Goal: Task Accomplishment & Management: Complete application form

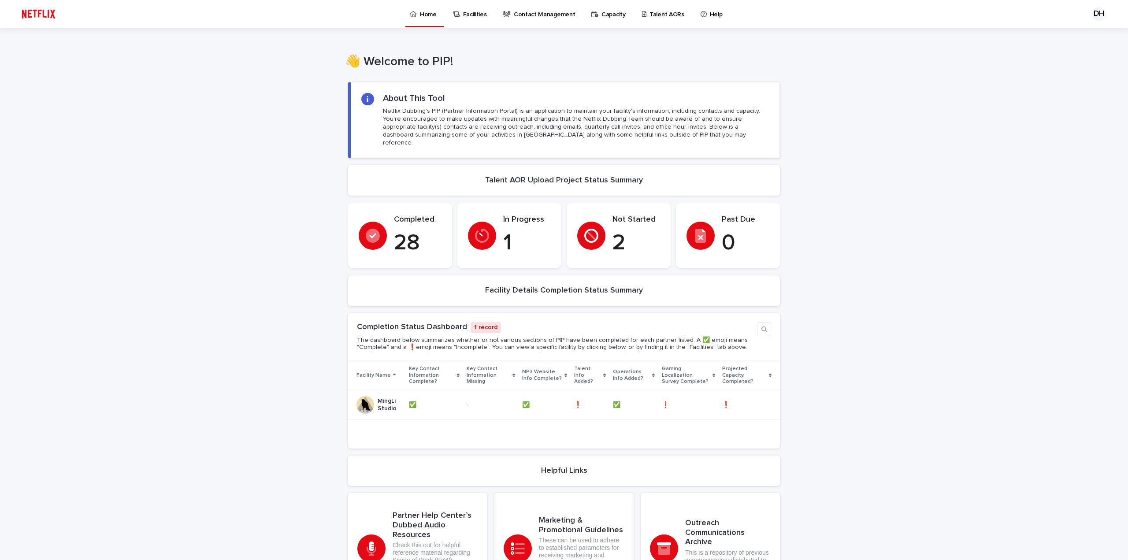
click at [492, 219] on div "In Progress 1" at bounding box center [509, 235] width 83 height 41
click at [483, 229] on icon at bounding box center [482, 236] width 14 height 14
click at [666, 17] on p "Talent AORs" at bounding box center [666, 9] width 35 height 19
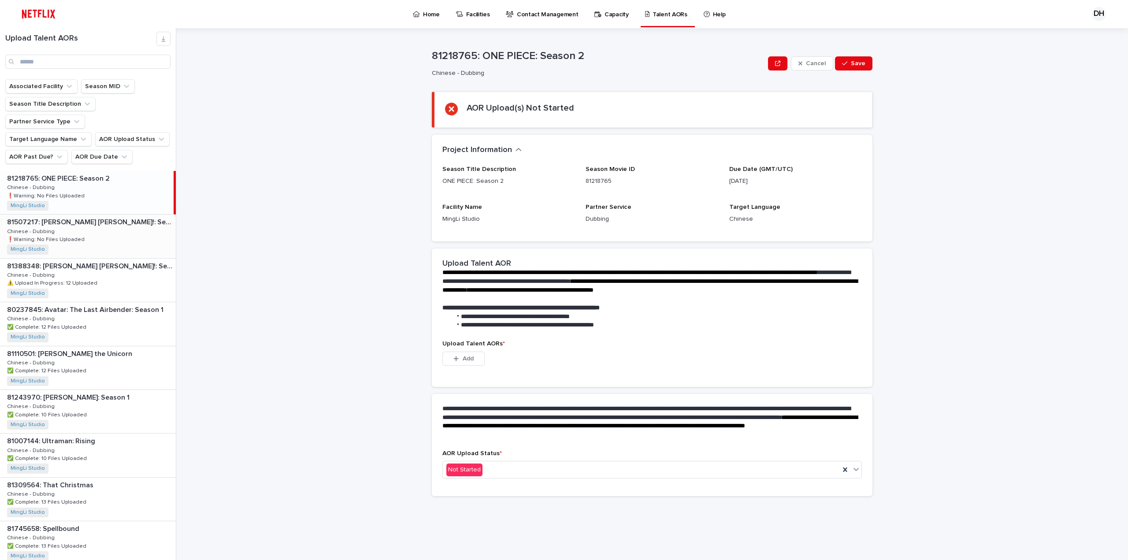
click at [115, 219] on div "81507217: Dr. Seuss’s Horton!: Season 2 81507217: Dr. Seuss’s Horton!: Season 2…" at bounding box center [88, 236] width 176 height 43
click at [112, 266] on div "81388348: Dr. Seuss’s Horton!: Season 1 81388348: Dr. Seuss’s Horton!: Season 1…" at bounding box center [88, 280] width 176 height 43
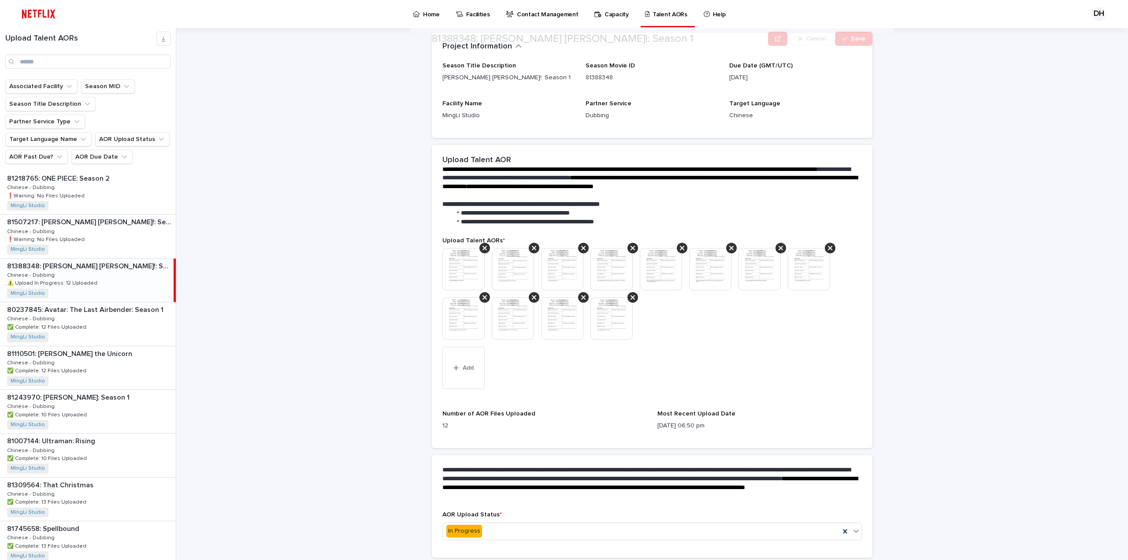
scroll to position [141, 0]
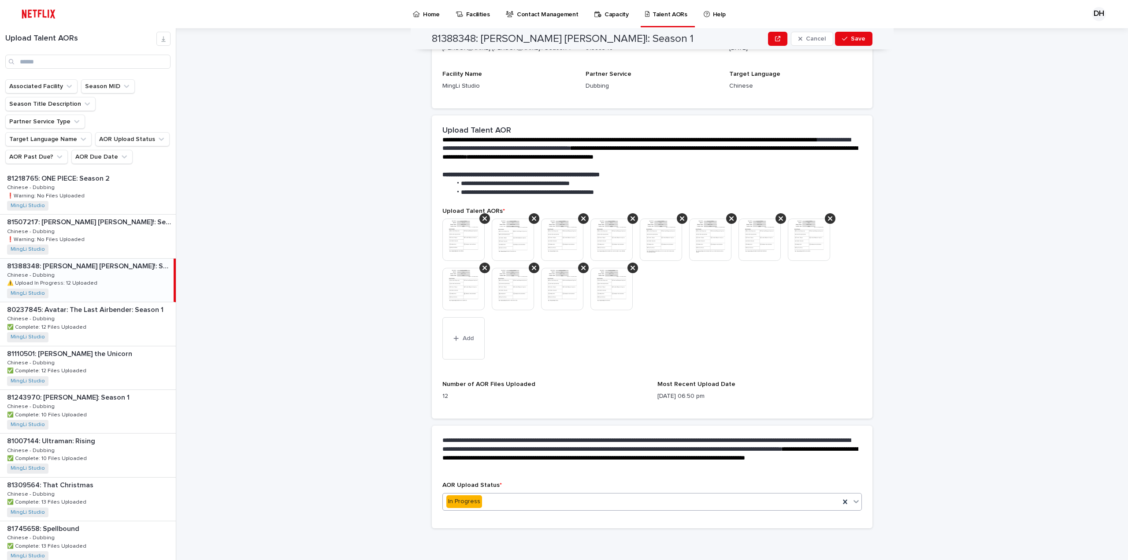
click at [574, 504] on div "In Progress" at bounding box center [641, 501] width 397 height 15
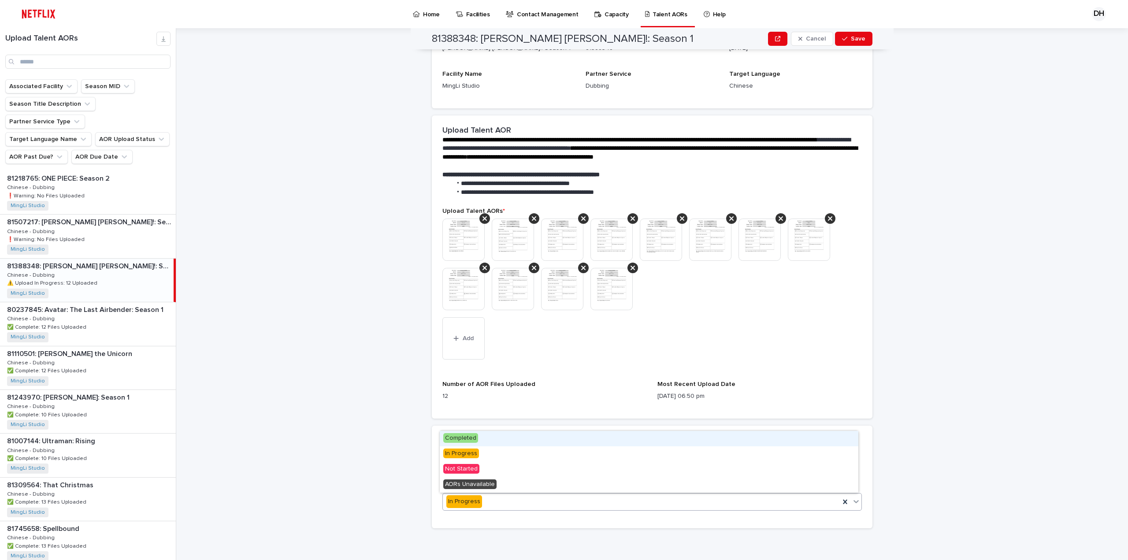
click at [548, 438] on div "Completed" at bounding box center [649, 438] width 419 height 15
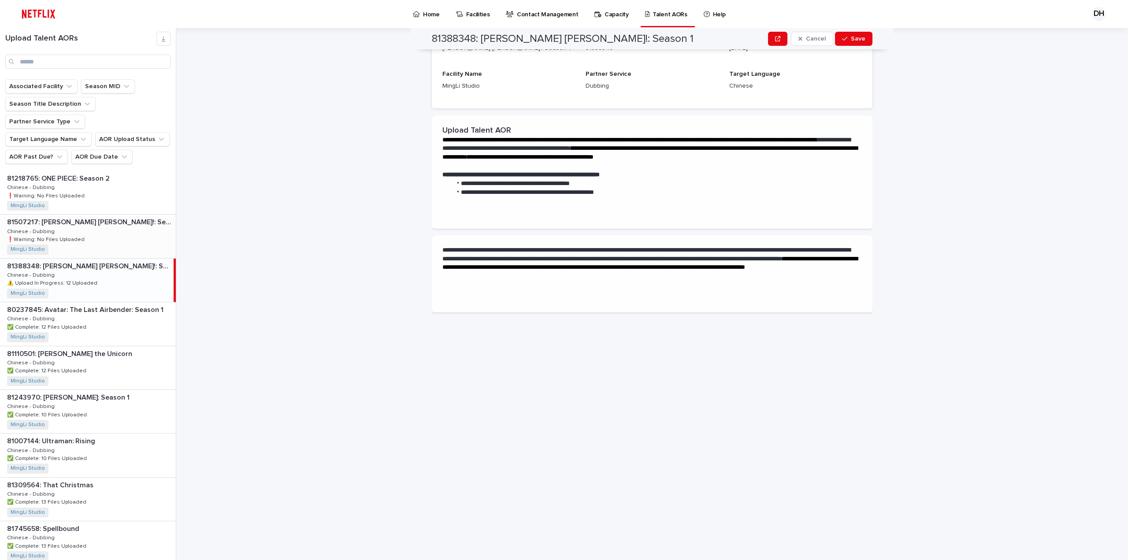
scroll to position [0, 0]
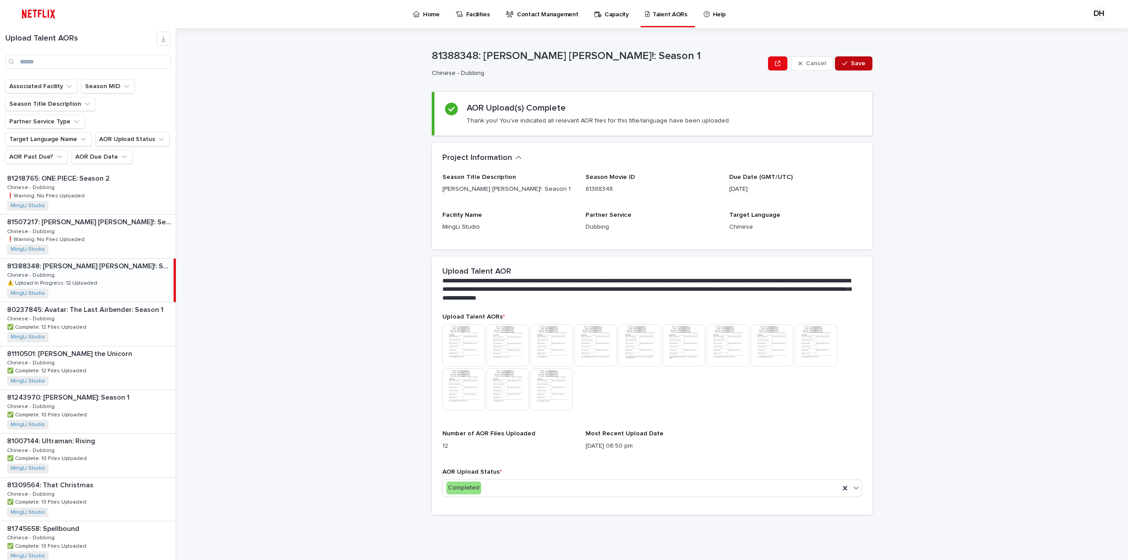
click at [864, 67] on button "Save" at bounding box center [853, 63] width 37 height 14
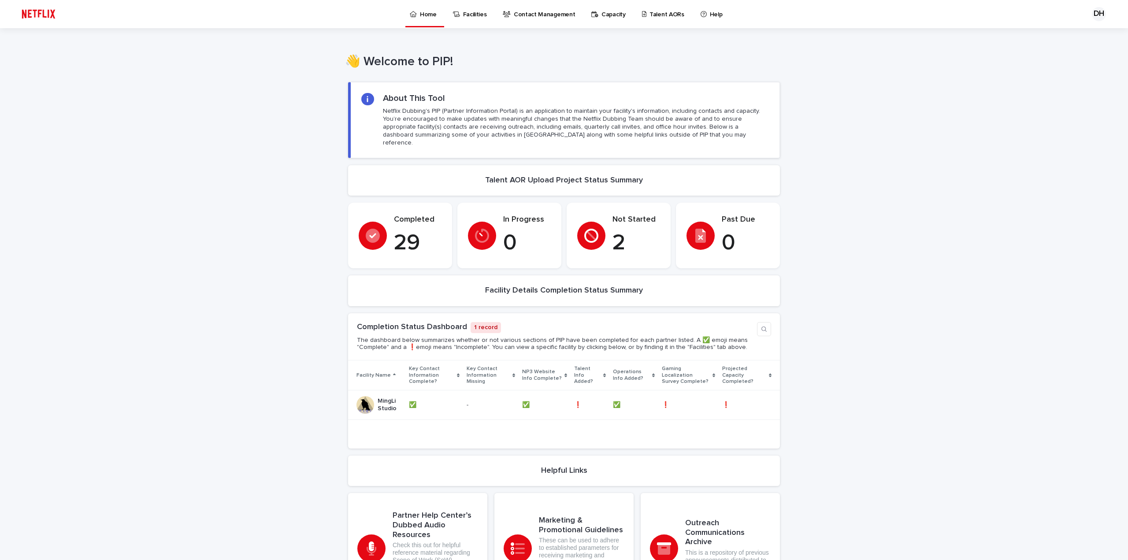
click at [480, 15] on p "Facilities" at bounding box center [475, 9] width 24 height 19
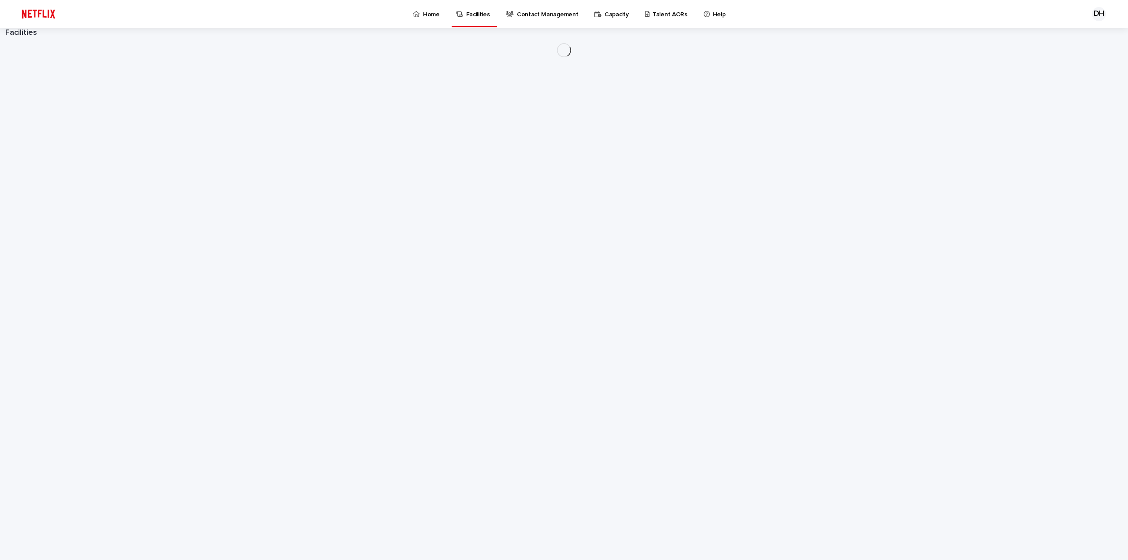
click at [532, 14] on p "Contact Management" at bounding box center [547, 9] width 61 height 19
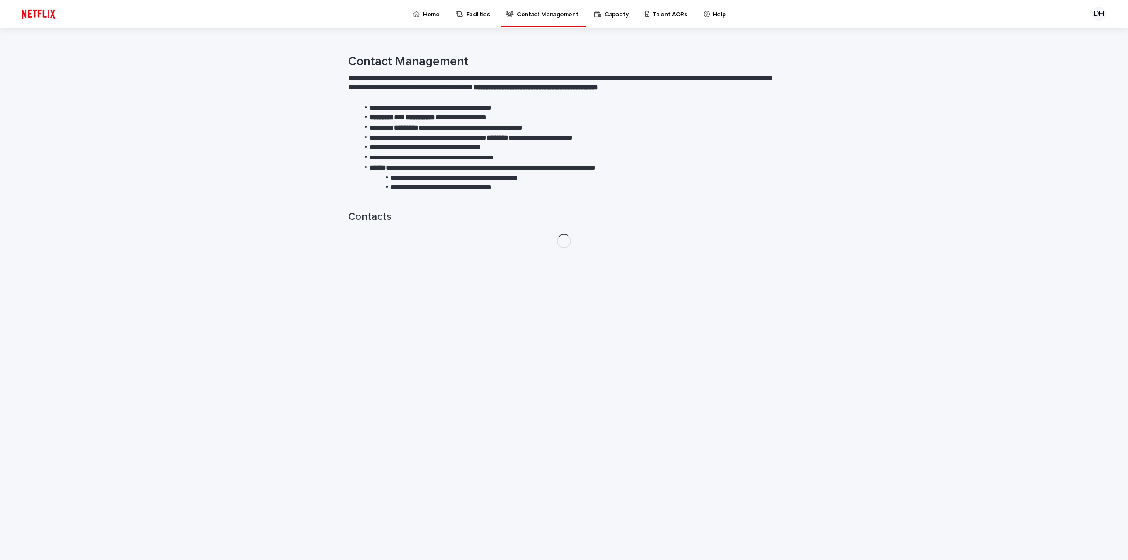
click at [620, 16] on p "Capacity" at bounding box center [616, 9] width 24 height 19
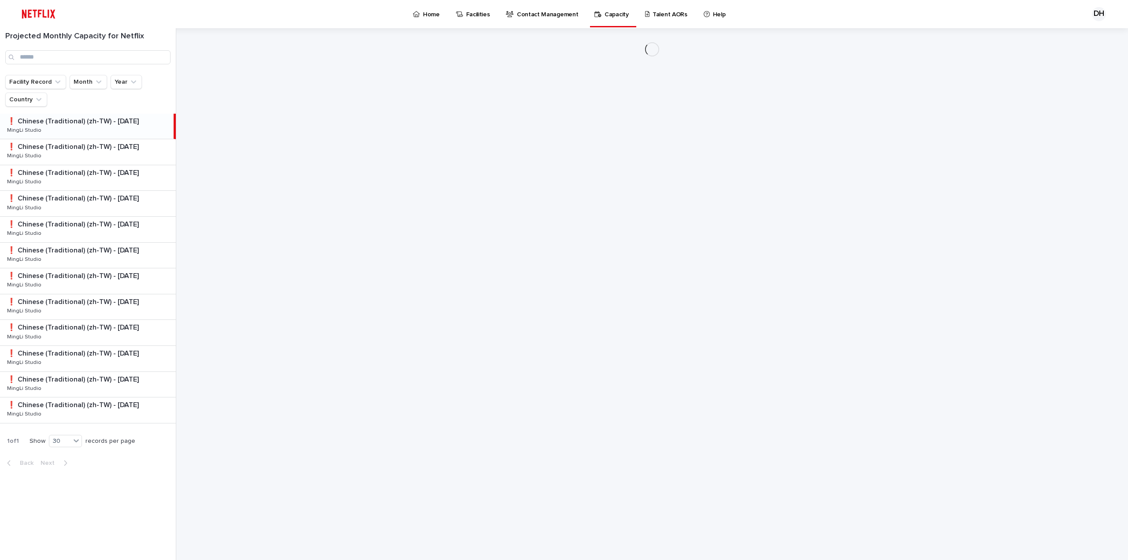
click at [475, 17] on p "Facilities" at bounding box center [478, 9] width 24 height 19
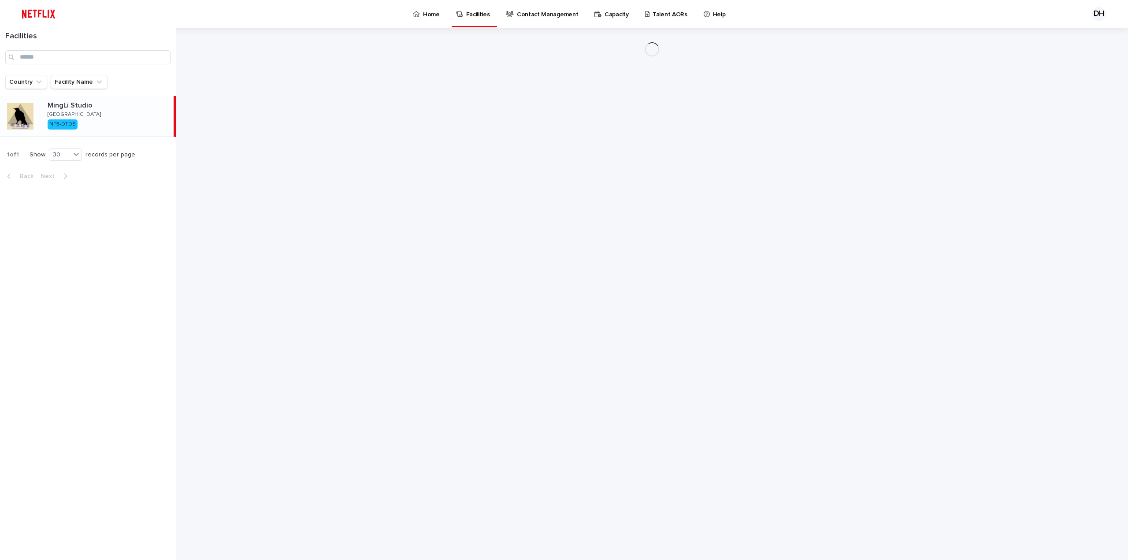
click at [87, 115] on div "MingLi Studio [GEOGRAPHIC_DATA] NP3-DTDS" at bounding box center [107, 116] width 133 height 37
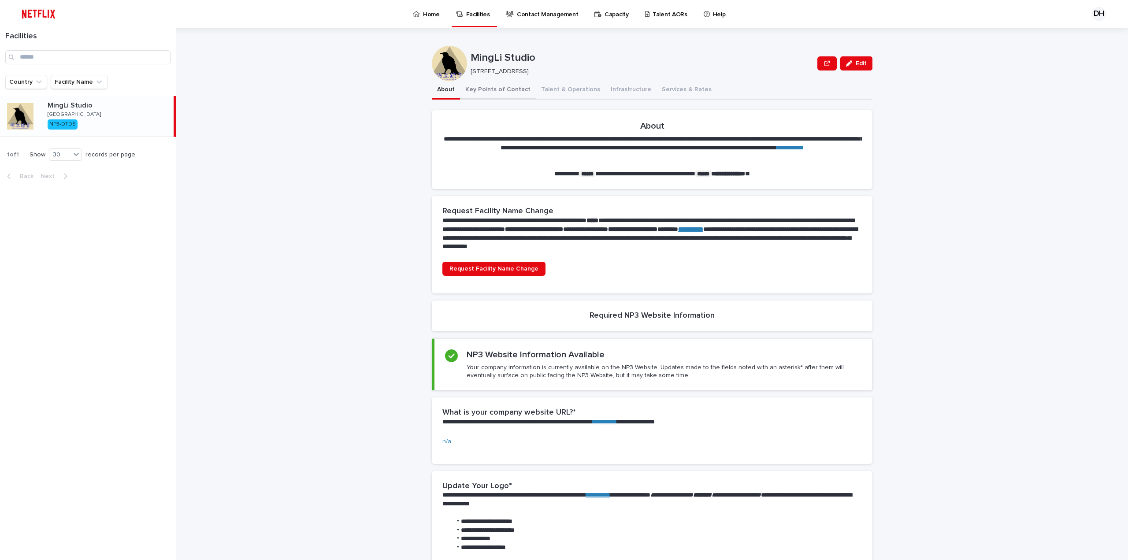
click at [496, 90] on button "Key Points of Contact" at bounding box center [498, 90] width 76 height 19
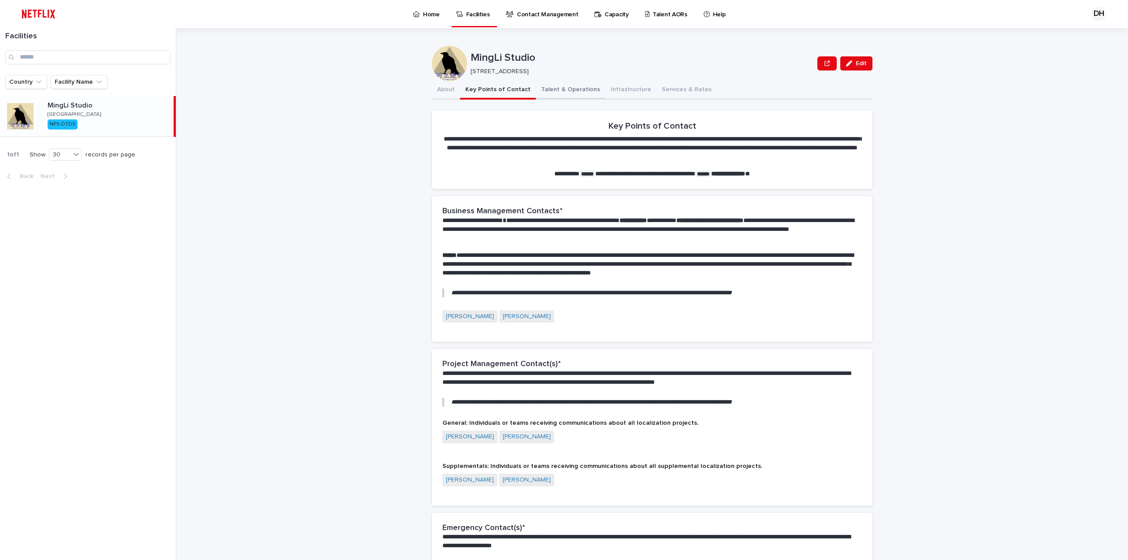
click at [566, 91] on button "Talent & Operations" at bounding box center [571, 90] width 70 height 19
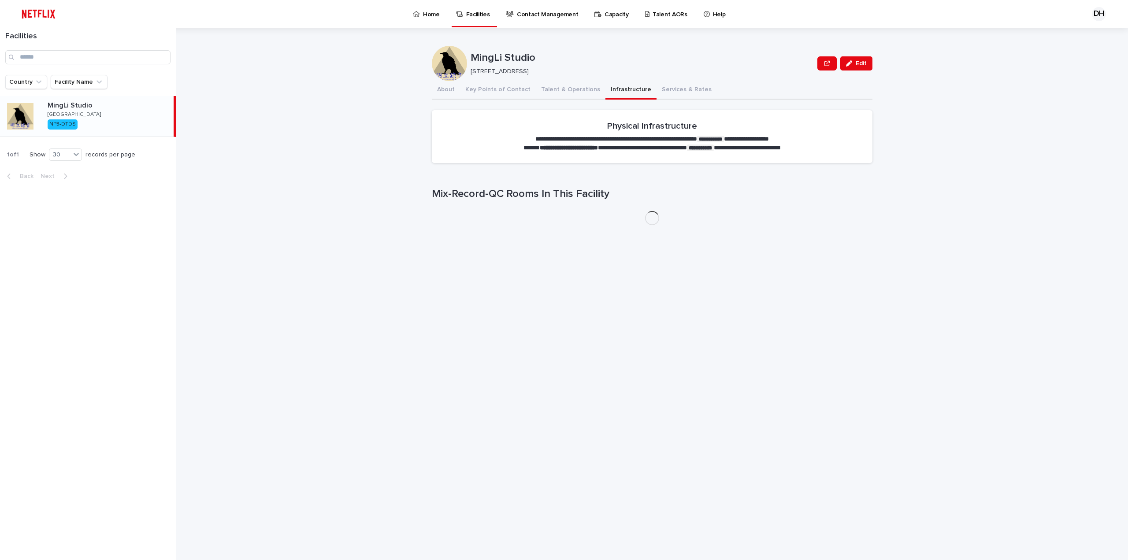
click at [606, 91] on button "Infrastructure" at bounding box center [630, 90] width 51 height 19
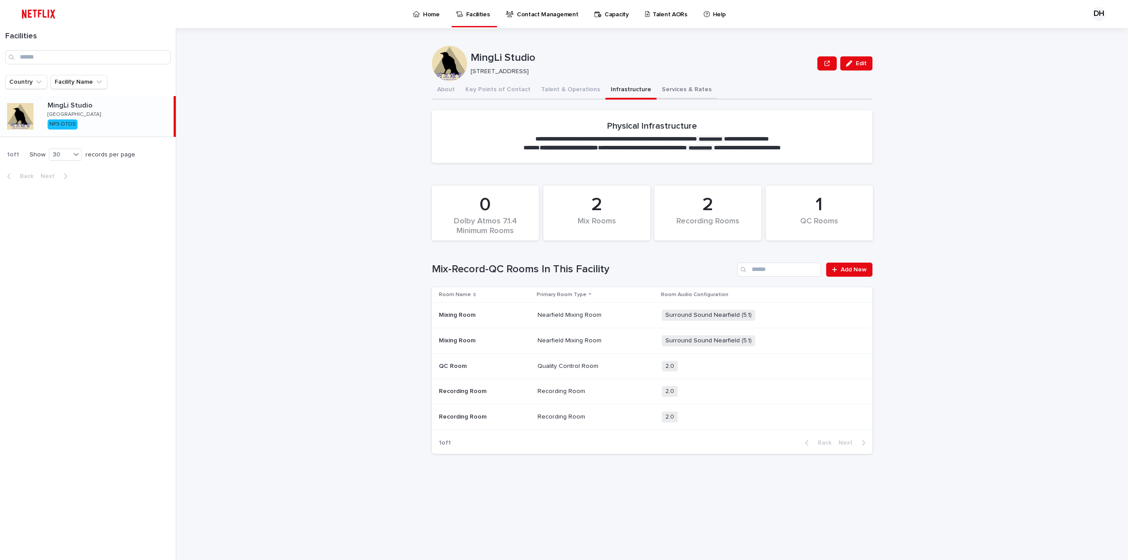
click at [677, 89] on button "Services & Rates" at bounding box center [686, 90] width 60 height 19
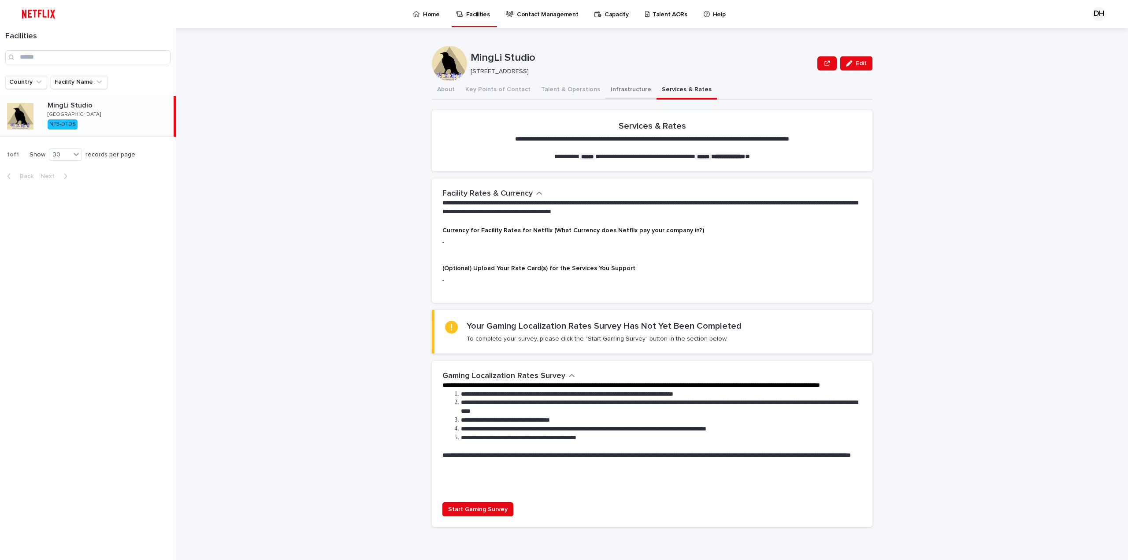
click at [627, 87] on button "Infrastructure" at bounding box center [630, 90] width 51 height 19
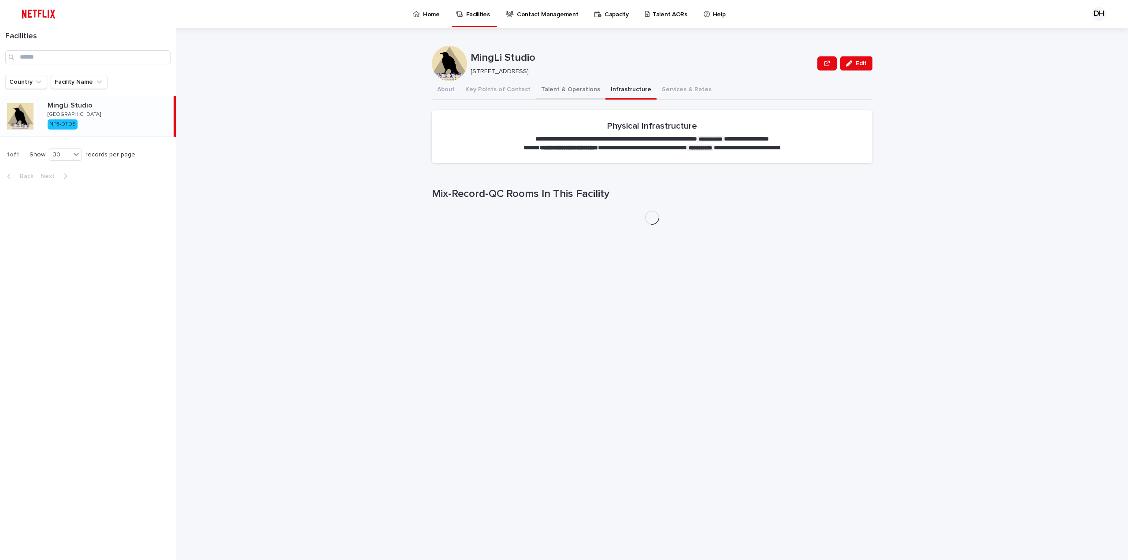
click at [564, 88] on button "Talent & Operations" at bounding box center [571, 90] width 70 height 19
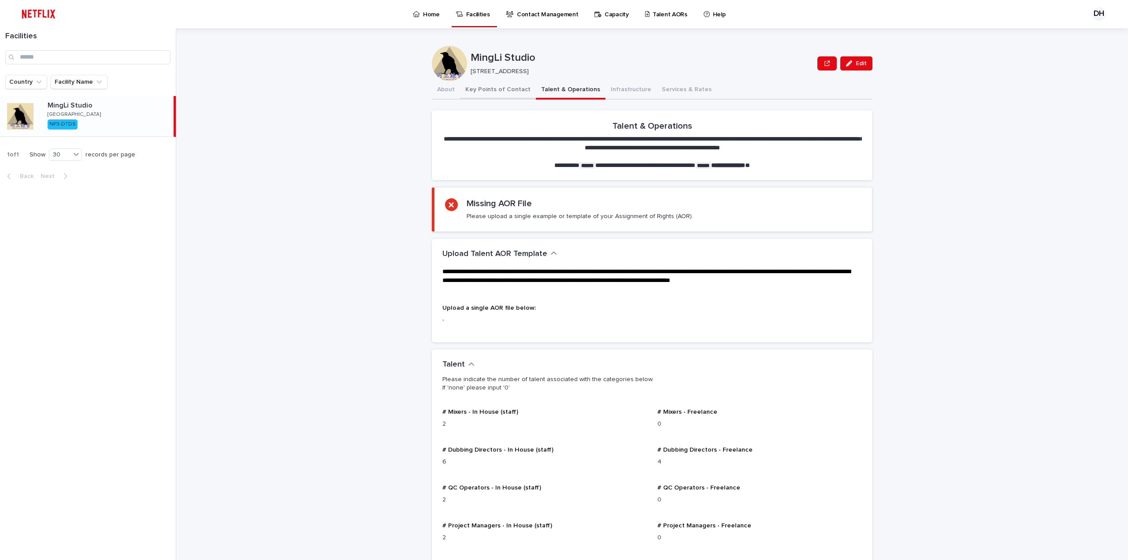
click at [501, 91] on button "Key Points of Contact" at bounding box center [498, 90] width 76 height 19
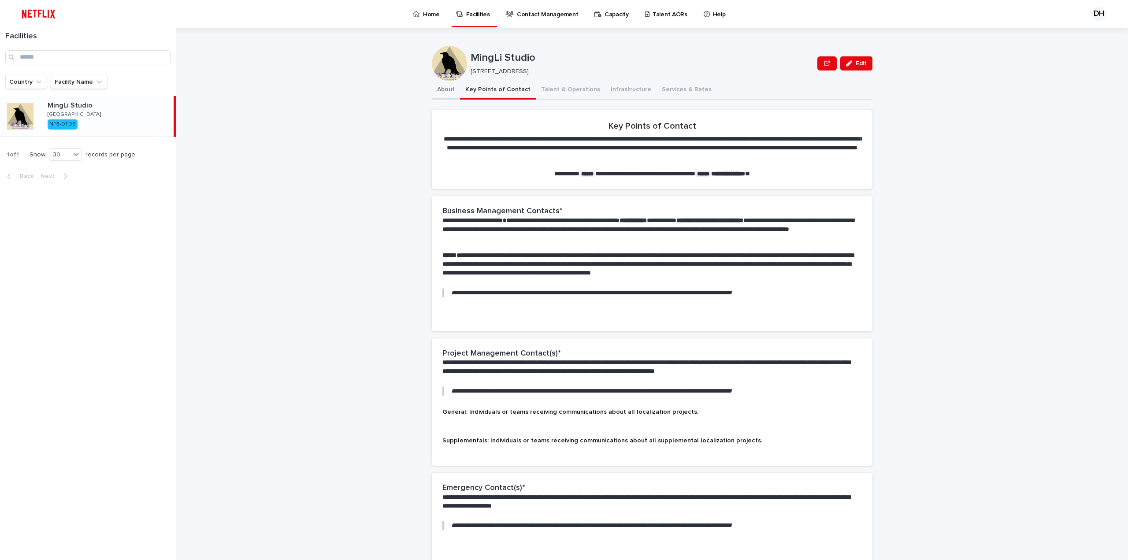
click at [435, 92] on button "About" at bounding box center [446, 90] width 28 height 19
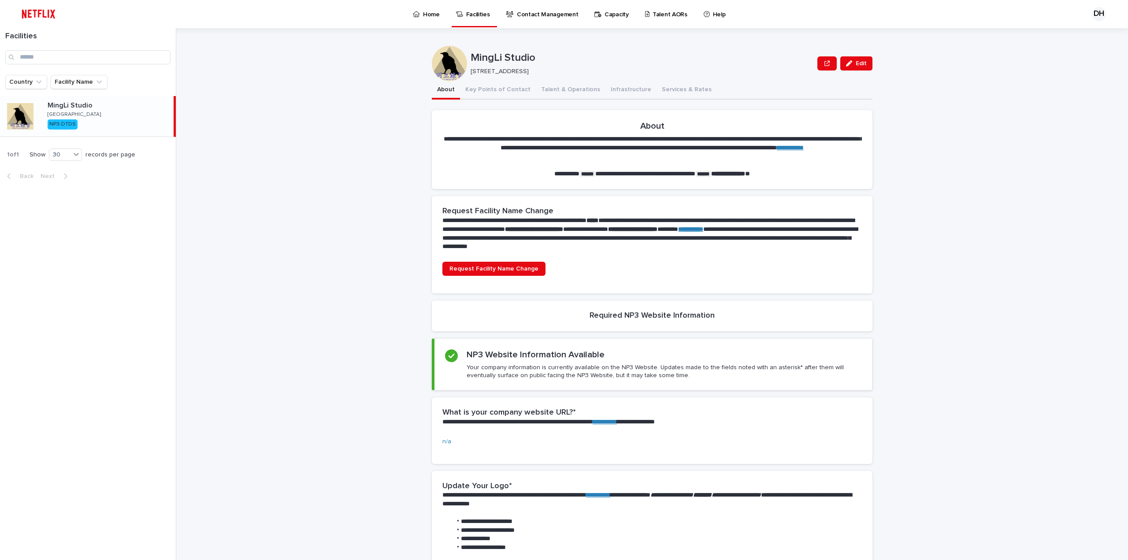
click at [434, 15] on p "Home" at bounding box center [431, 9] width 17 height 19
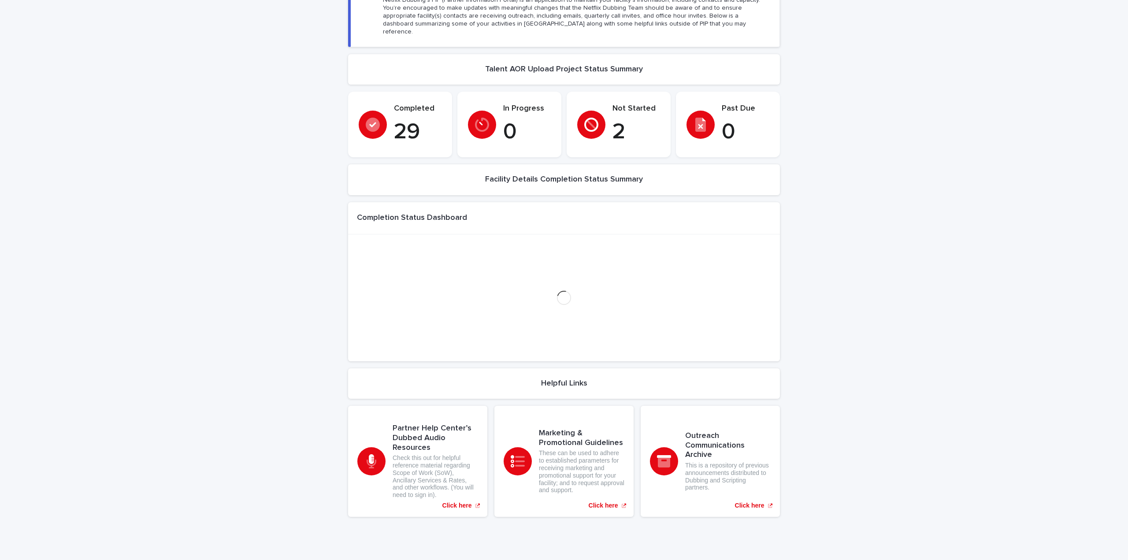
scroll to position [87, 0]
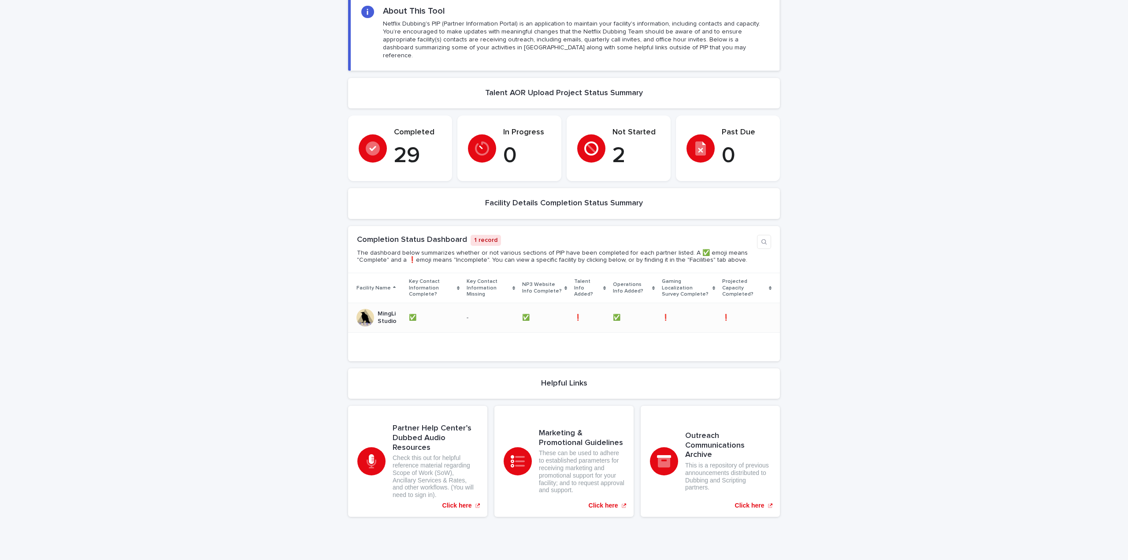
click at [679, 311] on div "❗️ ❗️" at bounding box center [689, 318] width 54 height 15
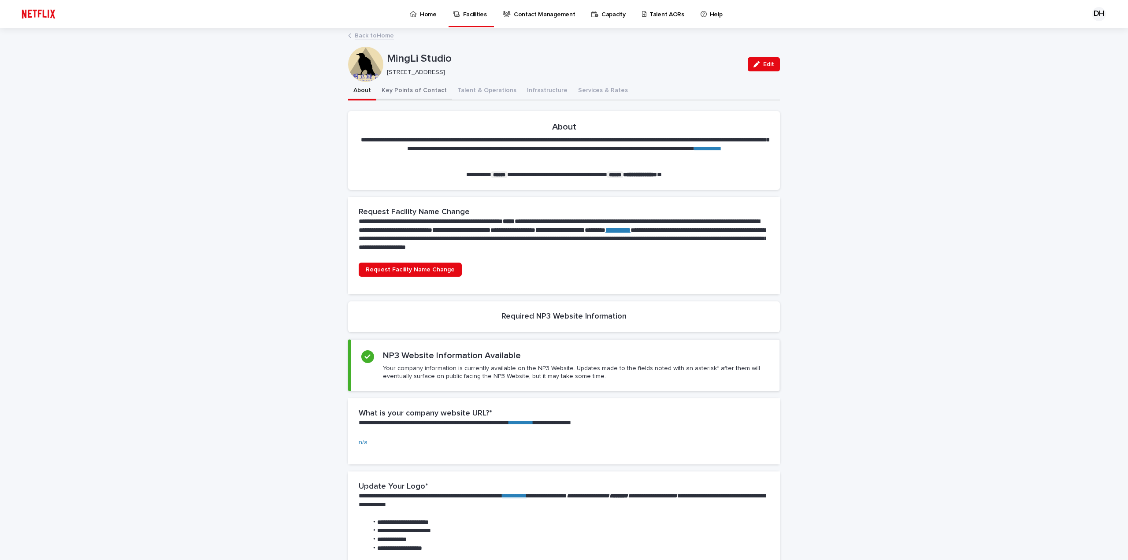
click at [414, 91] on button "Key Points of Contact" at bounding box center [414, 91] width 76 height 19
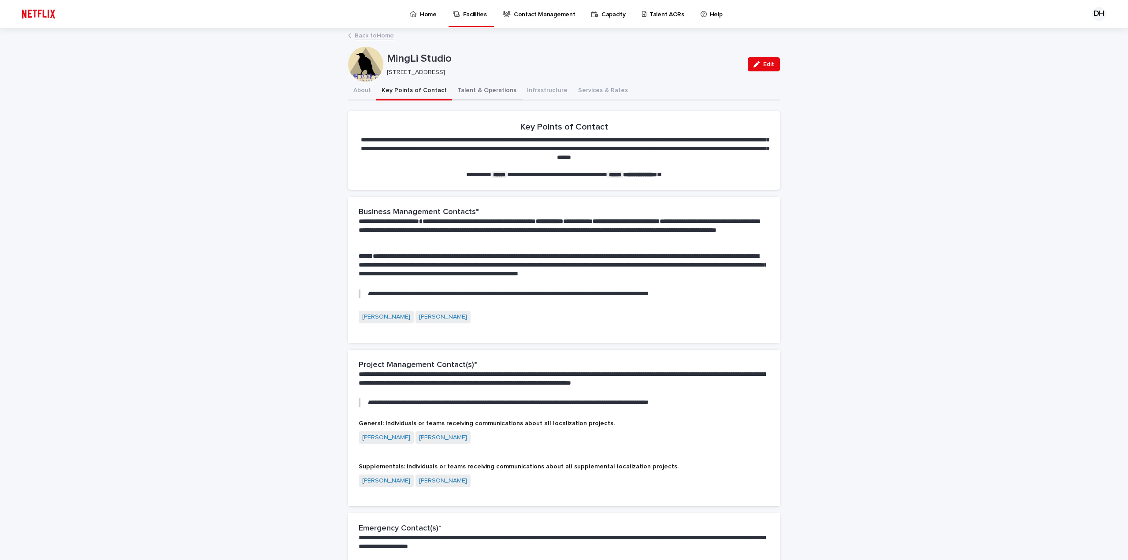
click at [475, 90] on button "Talent & Operations" at bounding box center [487, 91] width 70 height 19
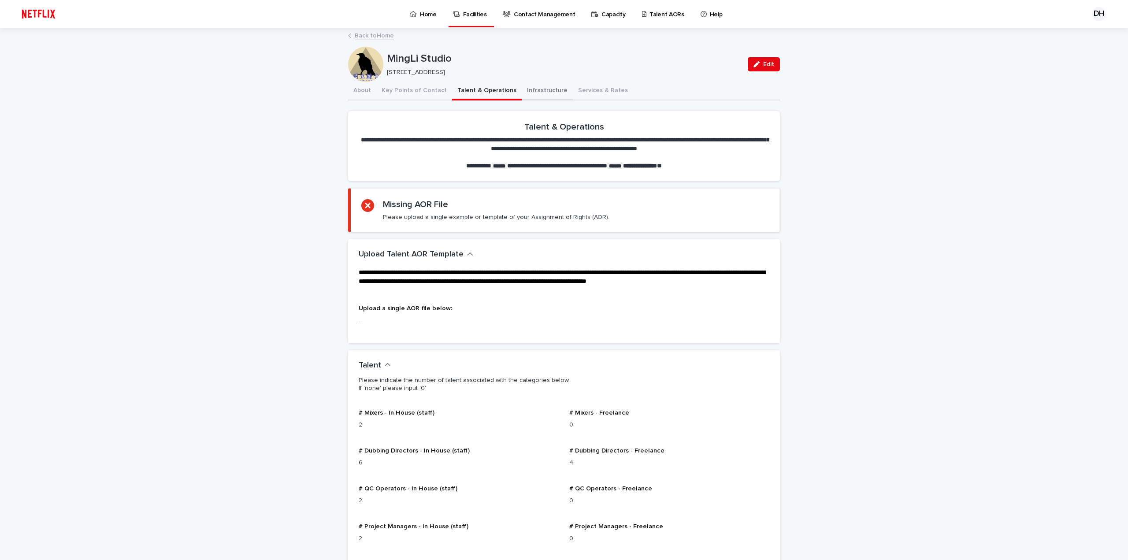
click at [523, 98] on button "Infrastructure" at bounding box center [547, 91] width 51 height 19
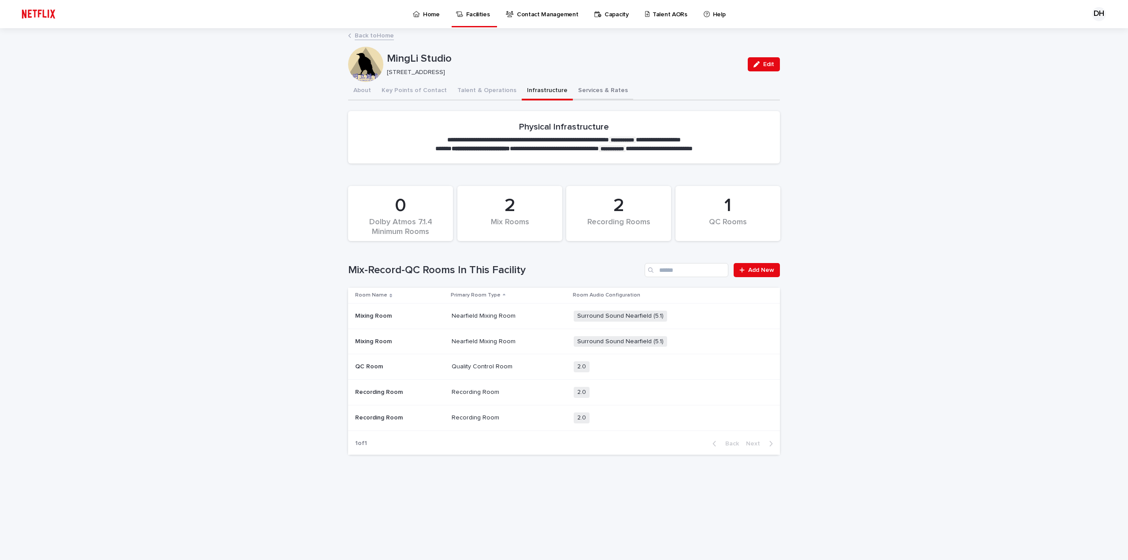
click at [573, 96] on button "Services & Rates" at bounding box center [603, 91] width 60 height 19
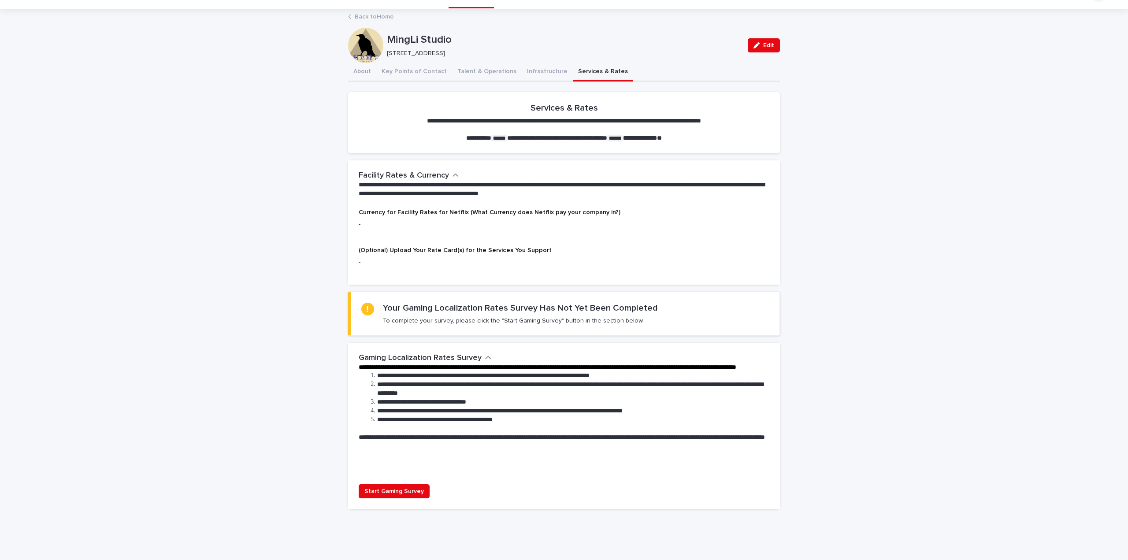
scroll to position [28, 0]
click at [393, 489] on span "Start Gaming Survey" at bounding box center [393, 491] width 59 height 9
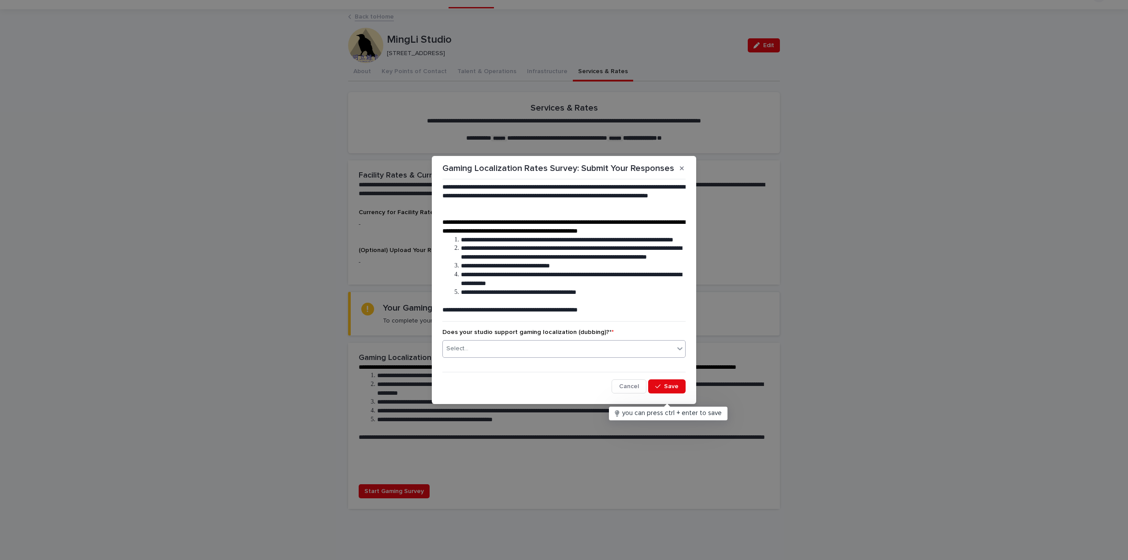
click at [522, 356] on div "Select..." at bounding box center [558, 348] width 231 height 15
click at [525, 377] on div "Yes" at bounding box center [564, 374] width 242 height 15
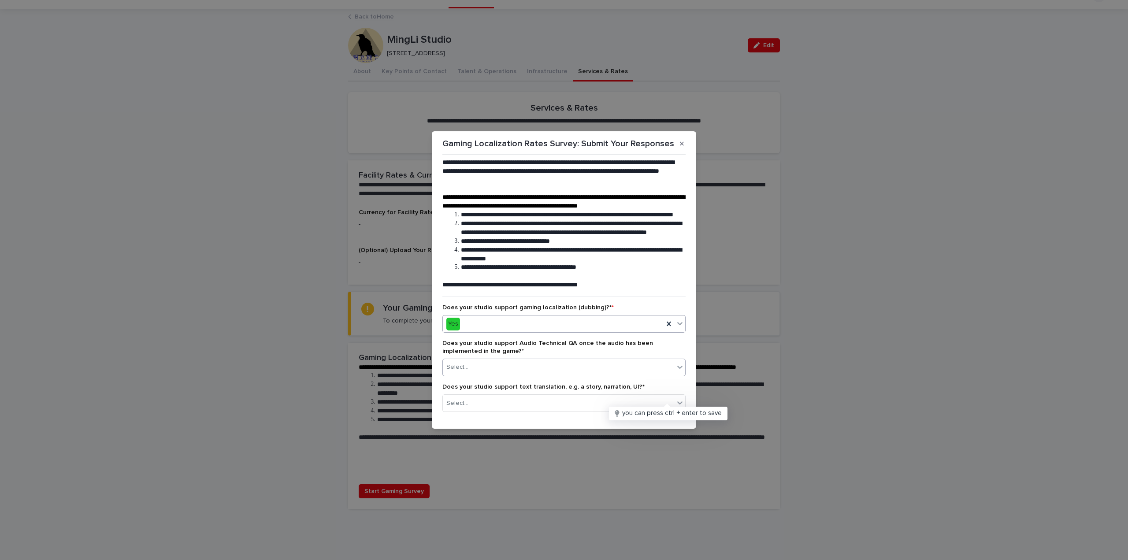
click at [534, 375] on div "Select..." at bounding box center [558, 367] width 231 height 15
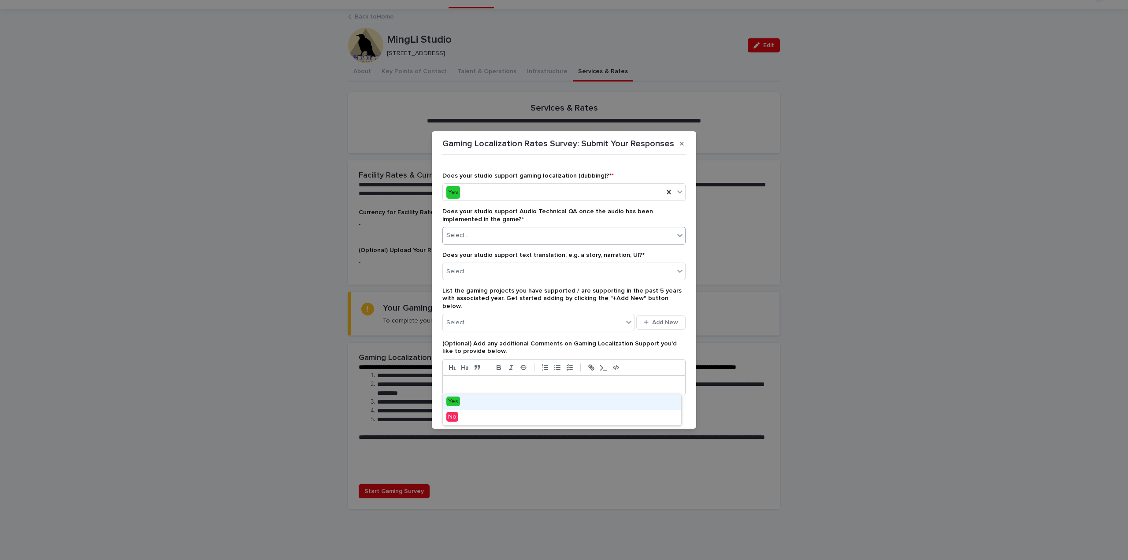
scroll to position [132, 0]
click at [556, 278] on div "Select..." at bounding box center [558, 271] width 231 height 15
click at [548, 352] on span "(Optional) Add any additional Comments on Gaming Localization Support you'd lik…" at bounding box center [559, 347] width 234 height 14
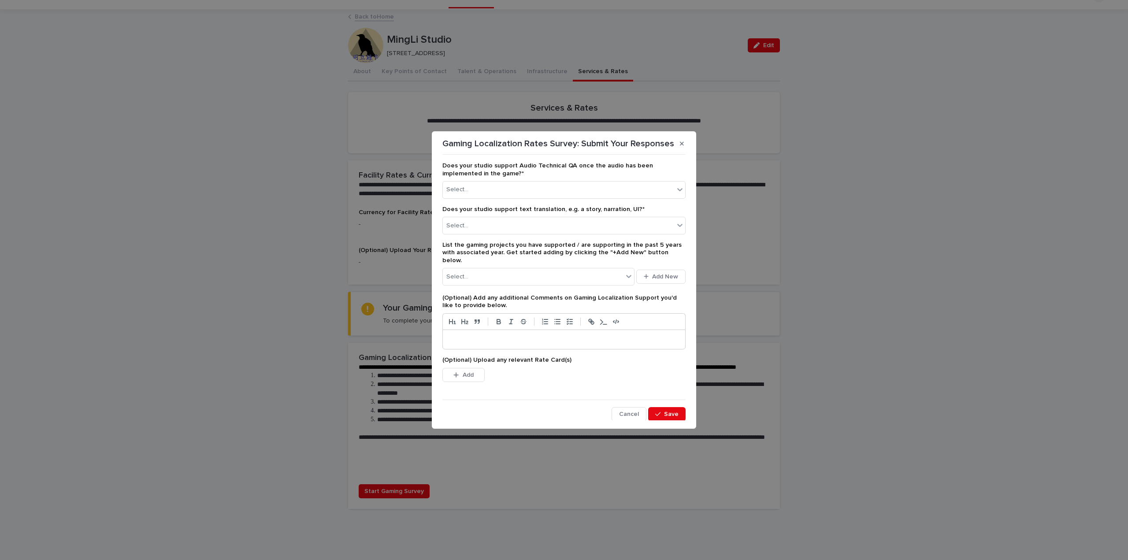
scroll to position [188, 0]
click at [619, 410] on span "Cancel" at bounding box center [629, 413] width 20 height 6
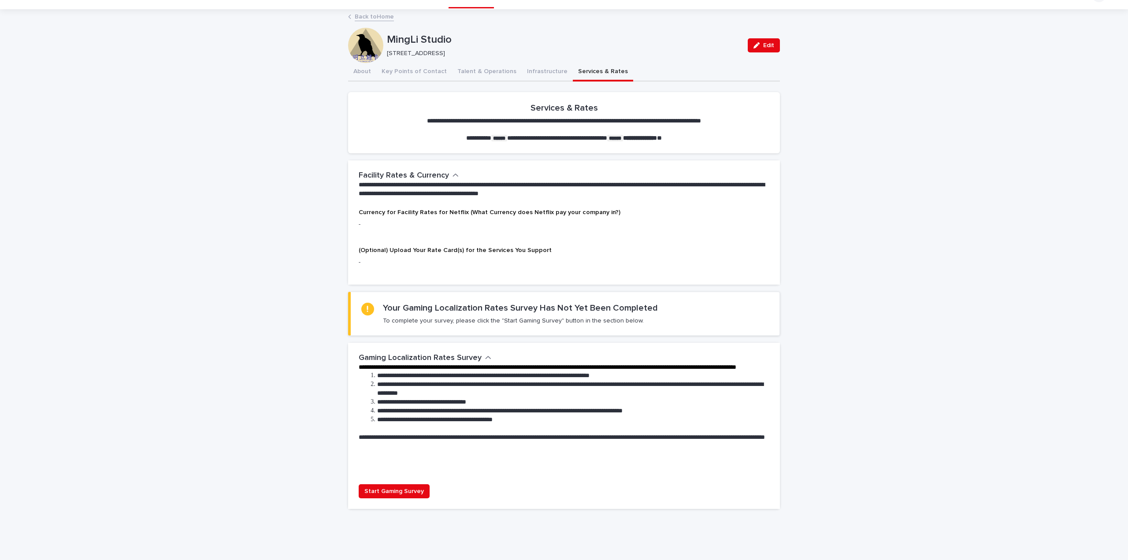
click at [961, 74] on div "**********" at bounding box center [564, 285] width 1128 height 550
